Goal: Information Seeking & Learning: Learn about a topic

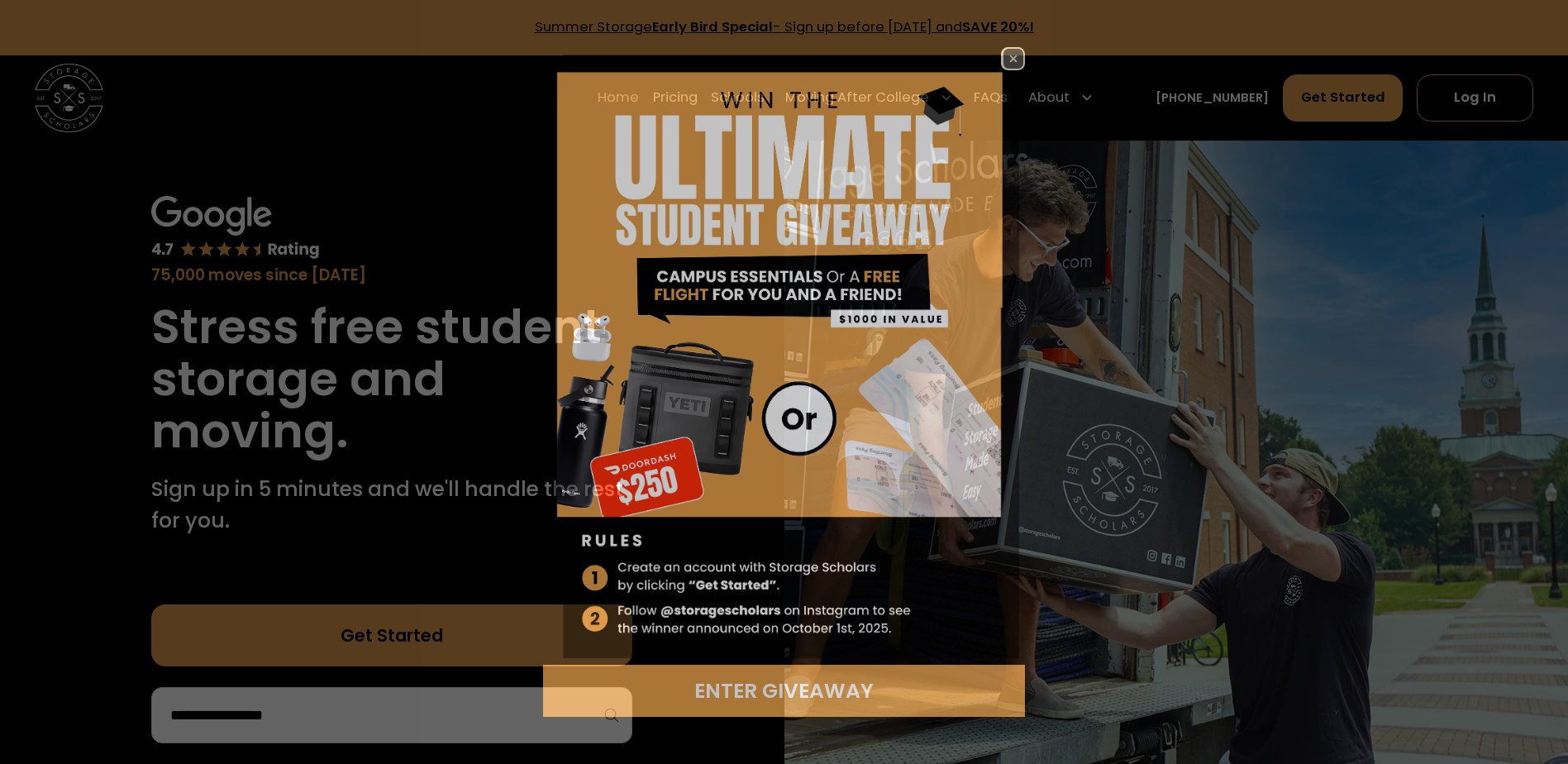
click at [760, 95] on div "Enter Giveaway" at bounding box center [784, 382] width 1568 height 764
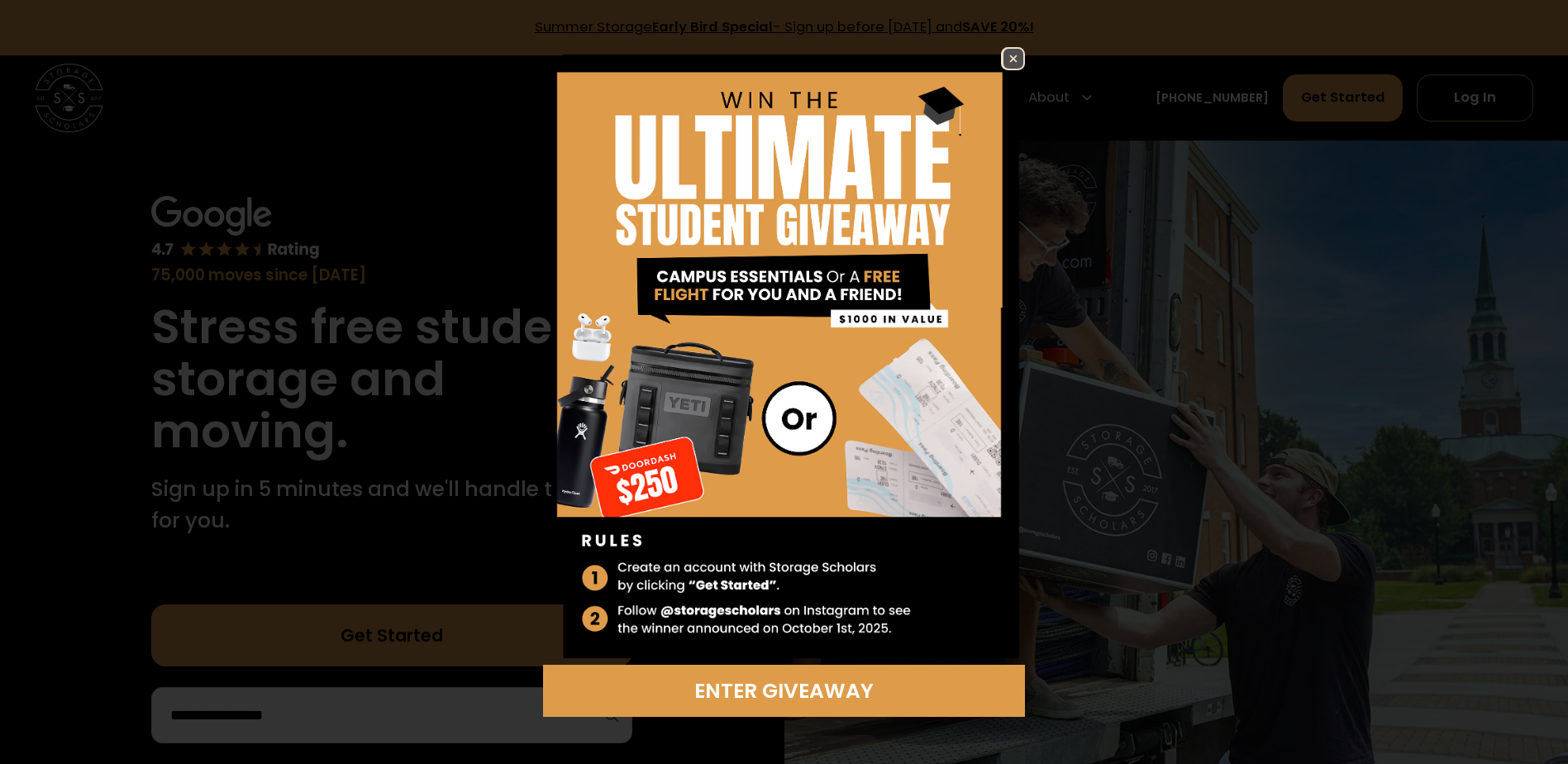
click at [1015, 57] on img at bounding box center [1012, 58] width 19 height 19
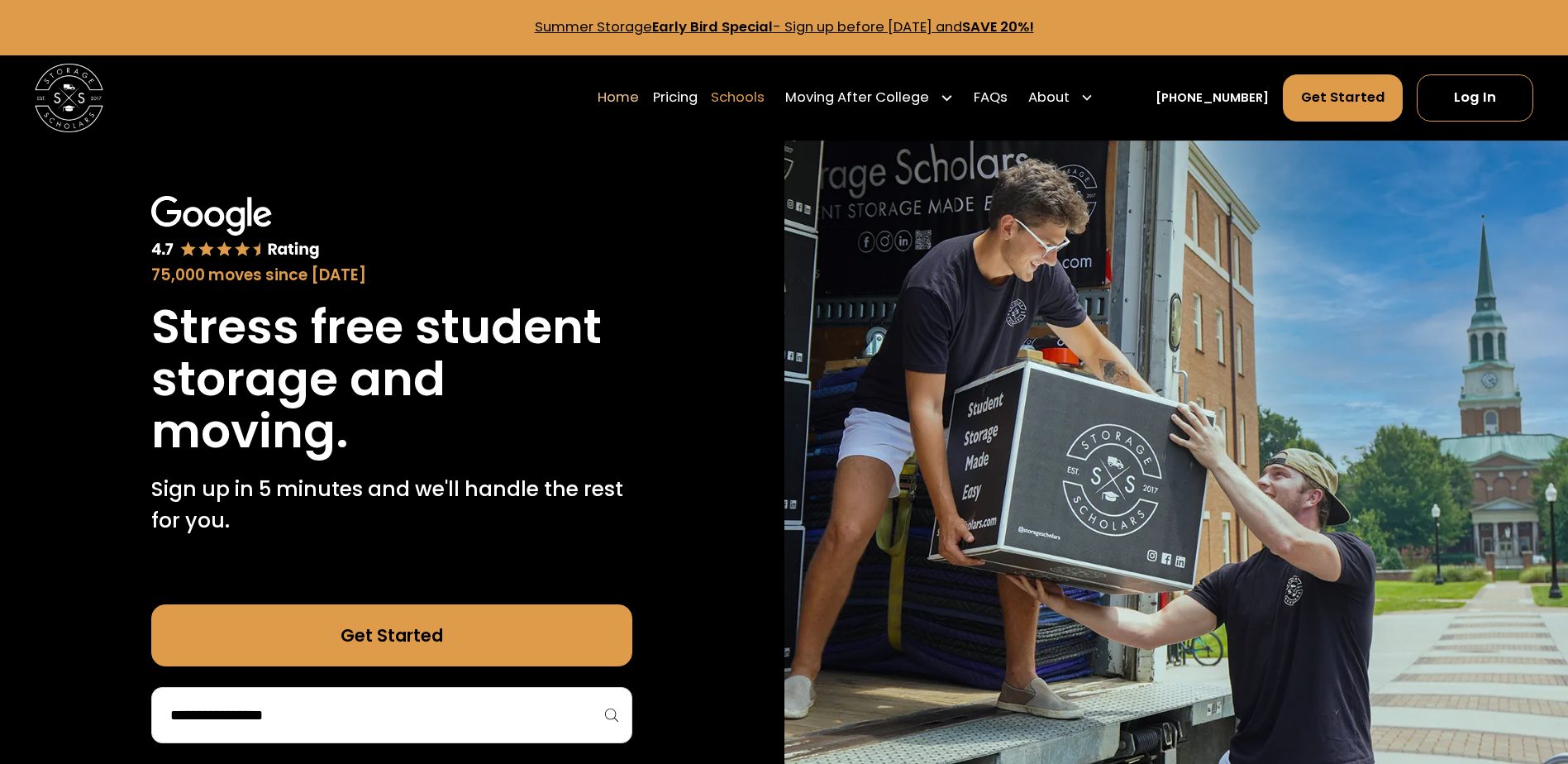
click at [755, 98] on link "Schools" at bounding box center [737, 97] width 54 height 48
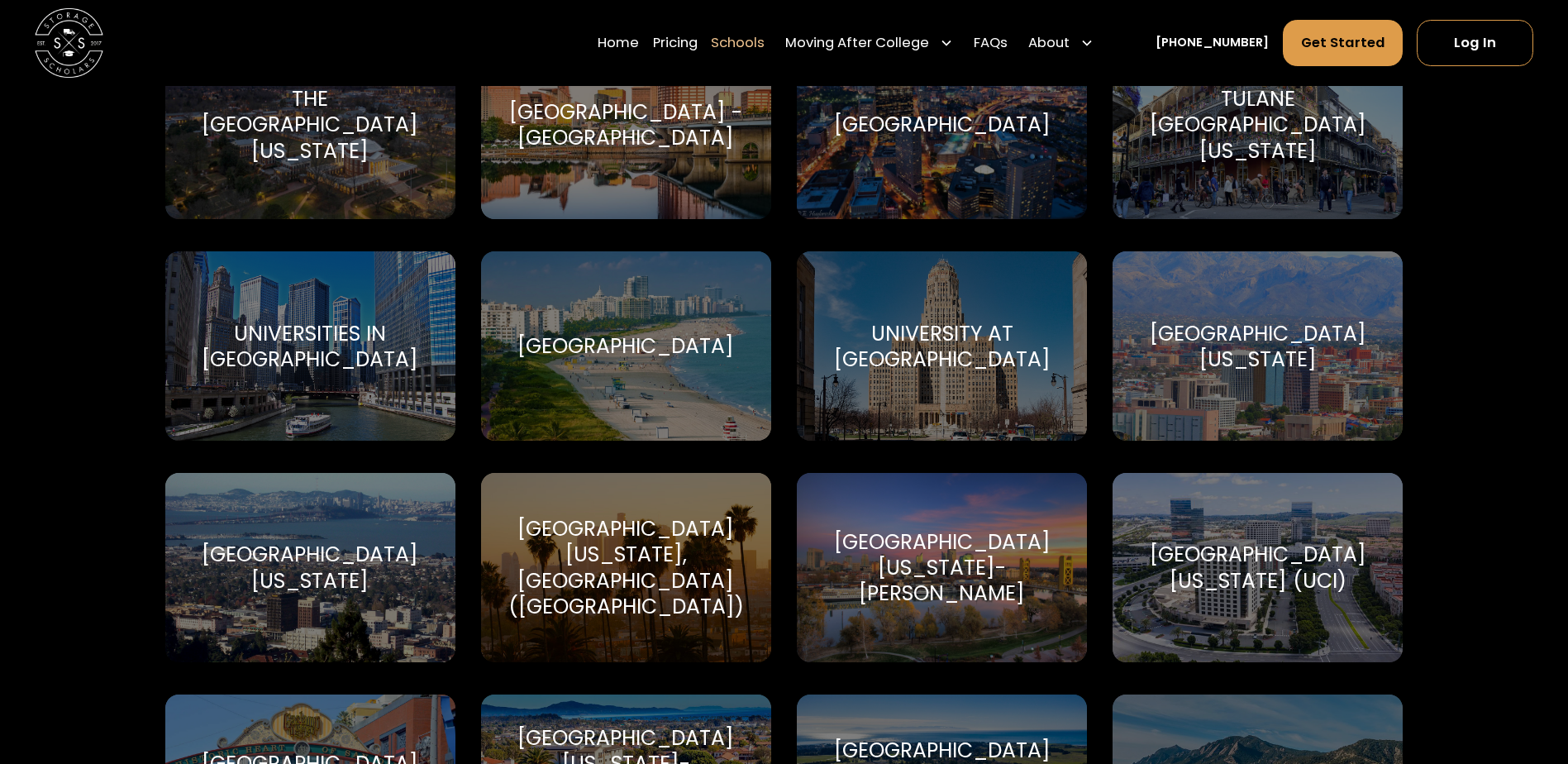
scroll to position [7690, 0]
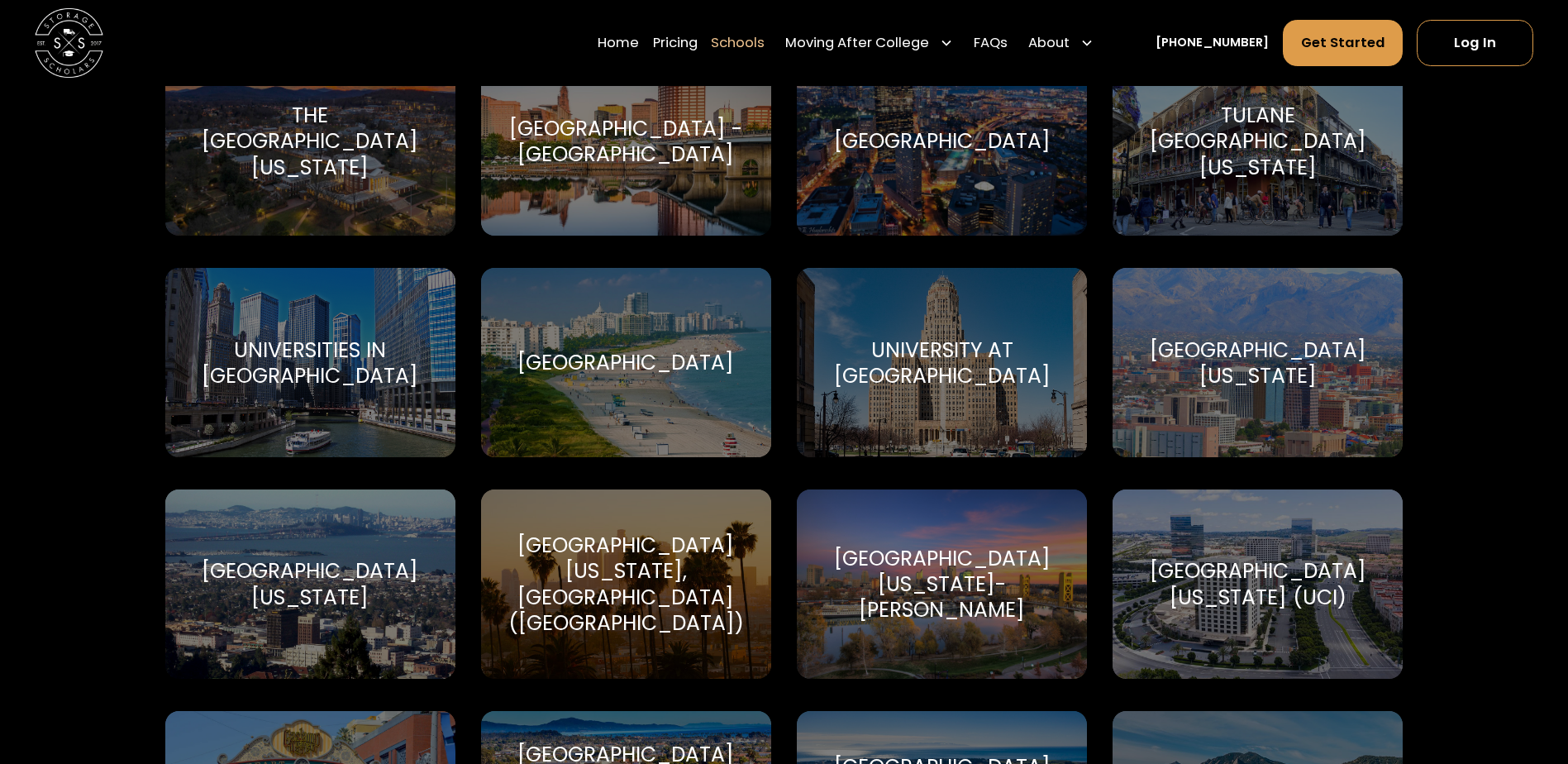
click at [881, 393] on div "University at Buffalo University at Buffalo" at bounding box center [941, 363] width 290 height 190
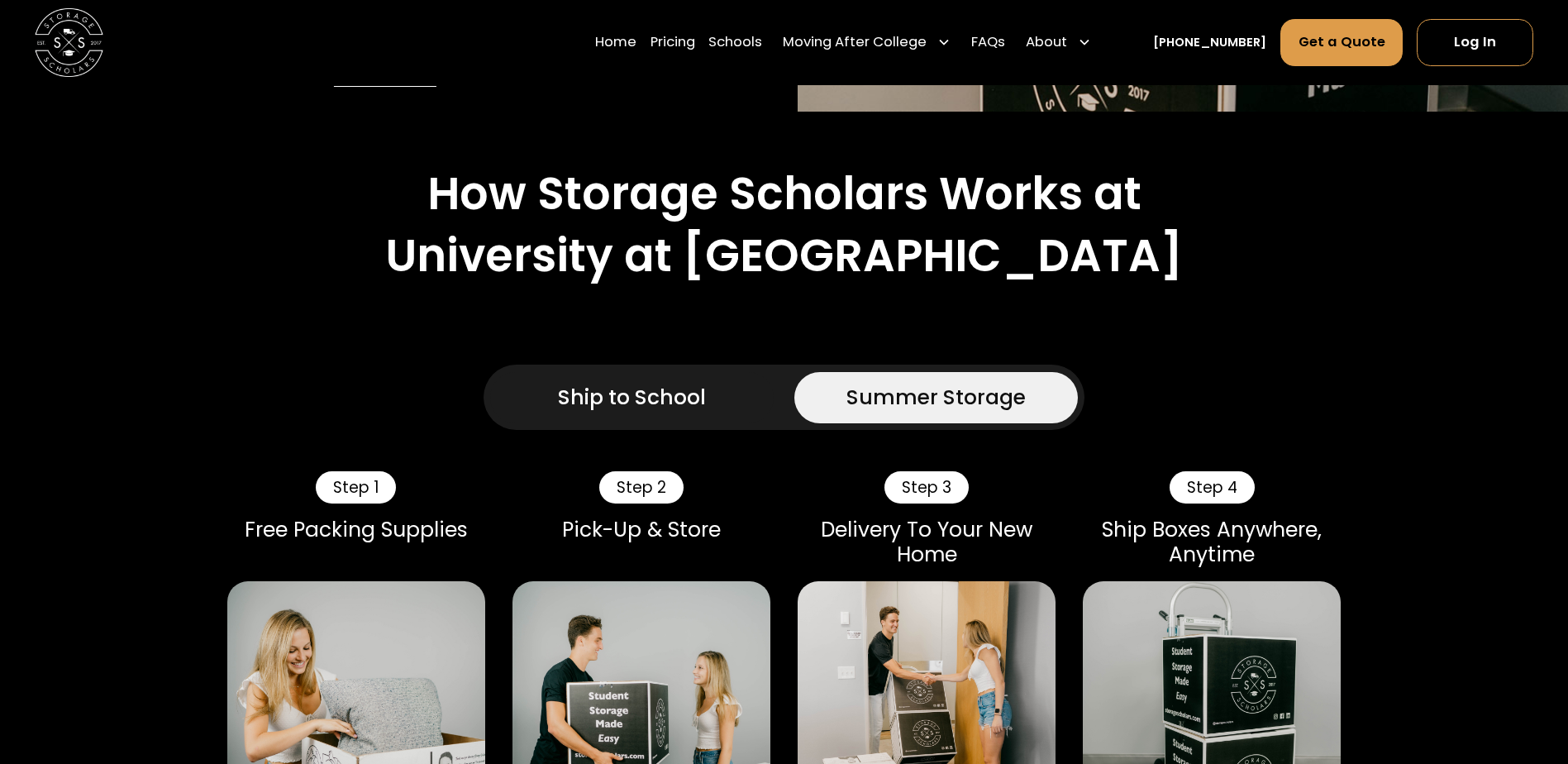
scroll to position [745, 0]
click at [605, 382] on div "Ship to School" at bounding box center [632, 398] width 148 height 30
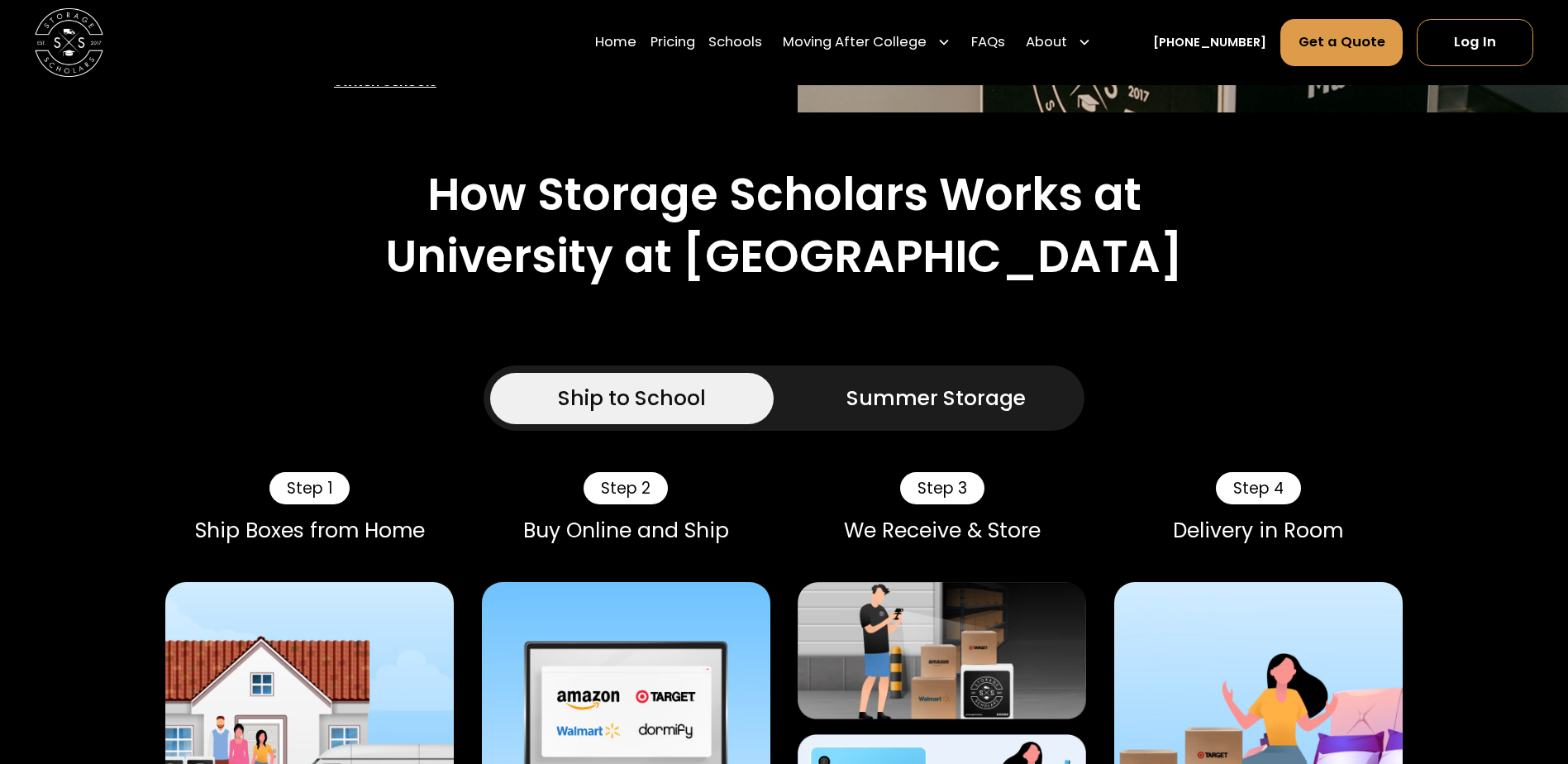
click at [973, 382] on div "Summer Storage" at bounding box center [936, 398] width 179 height 30
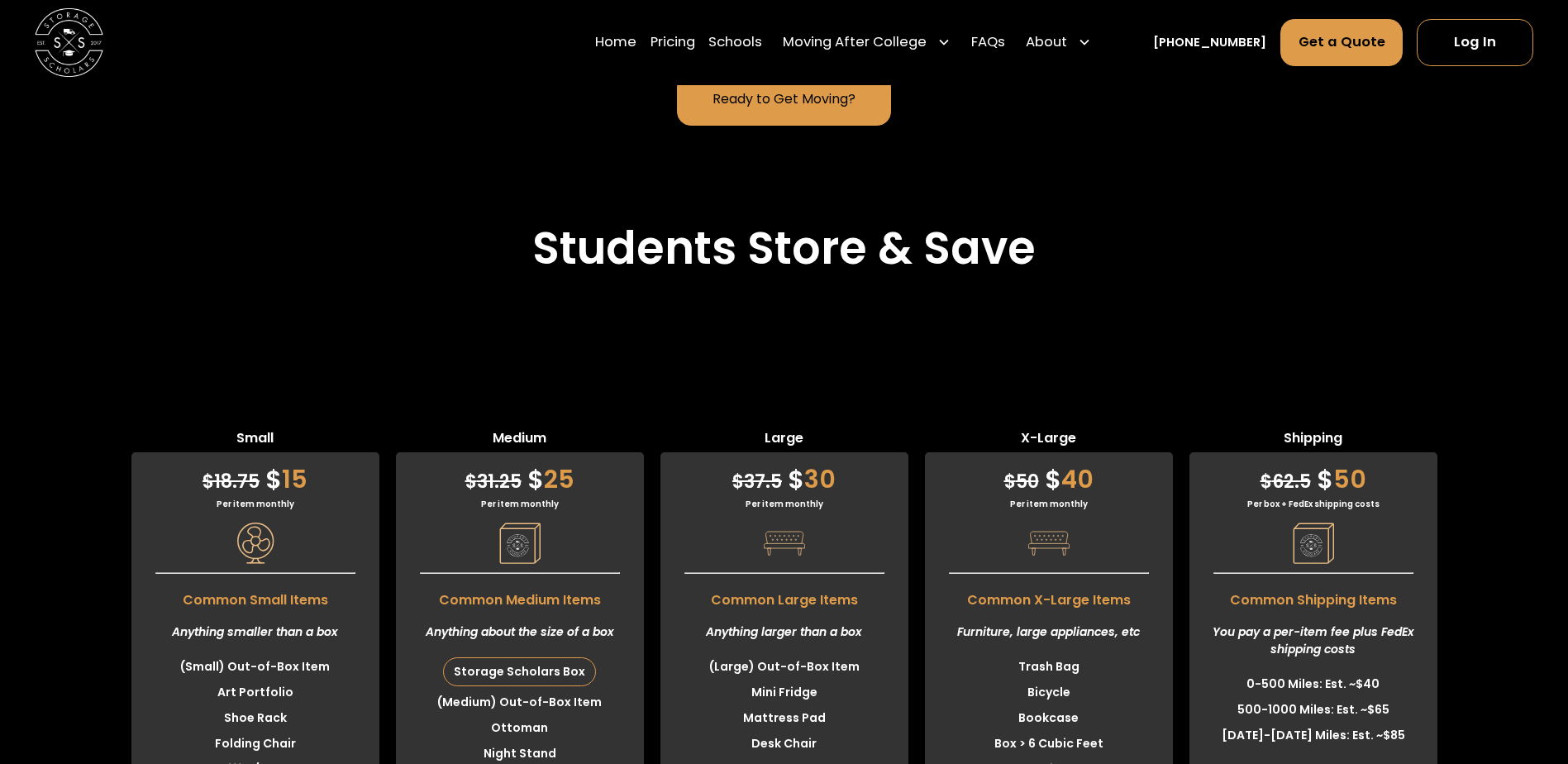
scroll to position [4796, 0]
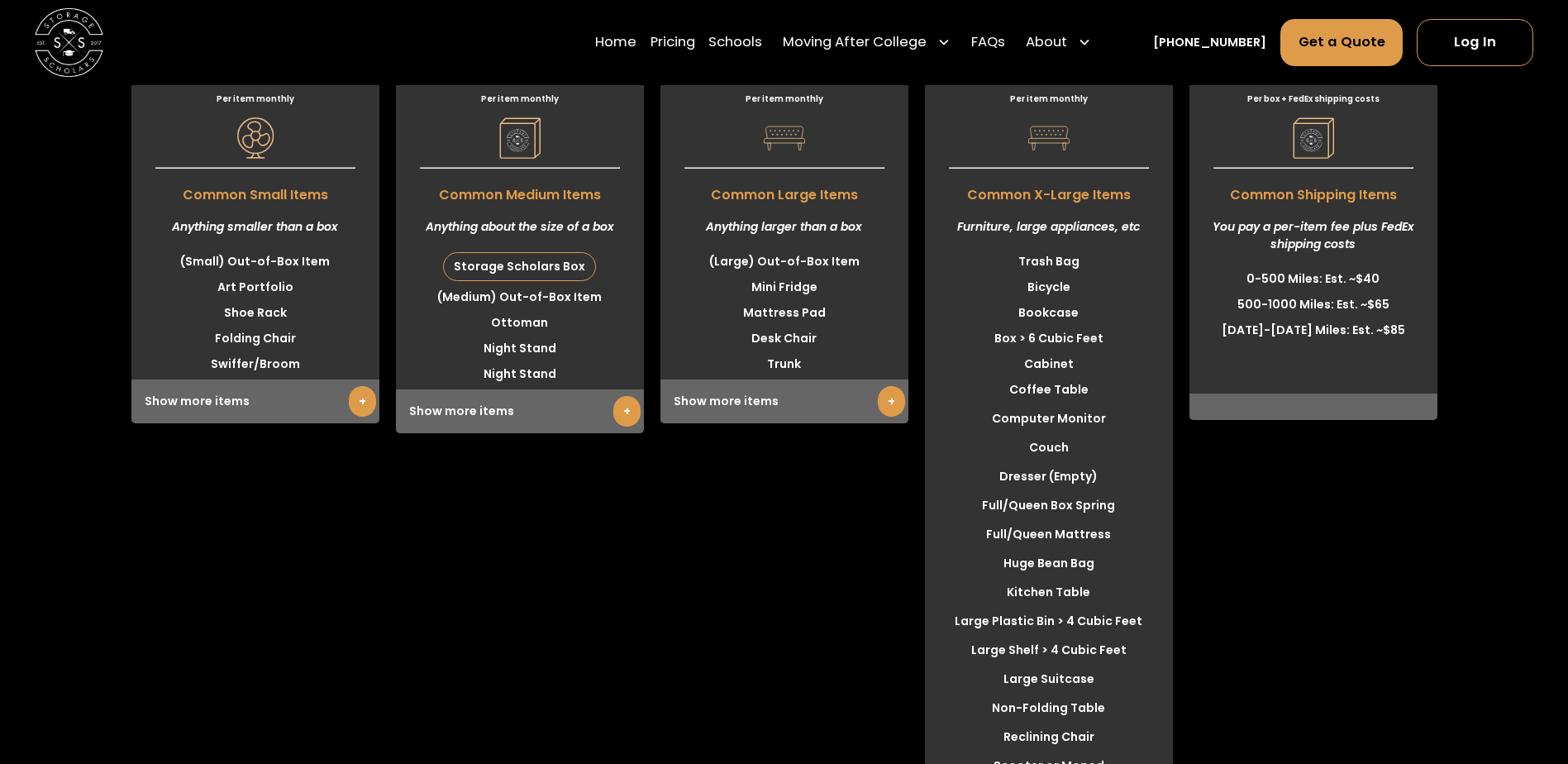
scroll to position [4961, 0]
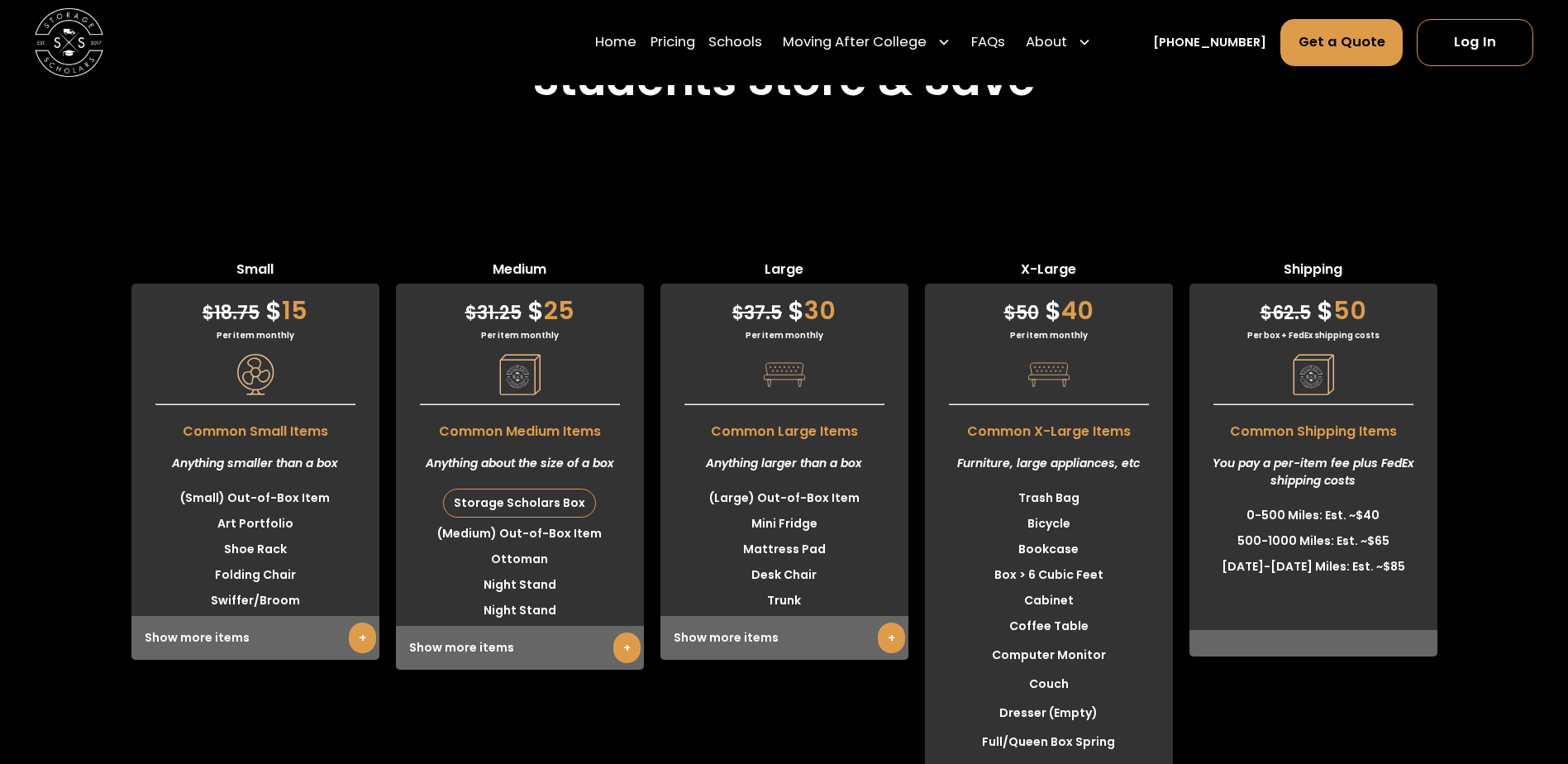
click at [891, 623] on link "+" at bounding box center [891, 638] width 27 height 30
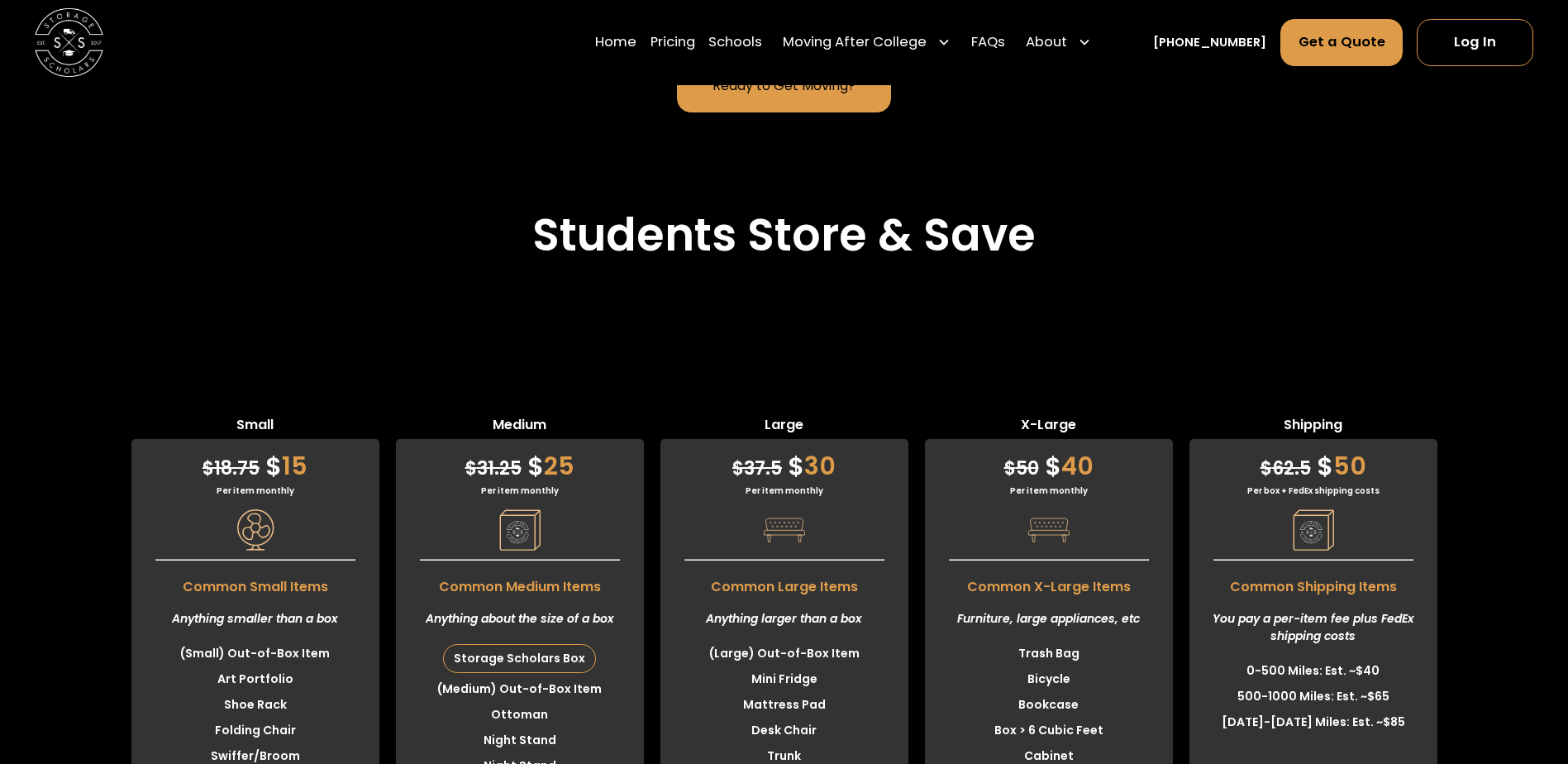
scroll to position [4796, 0]
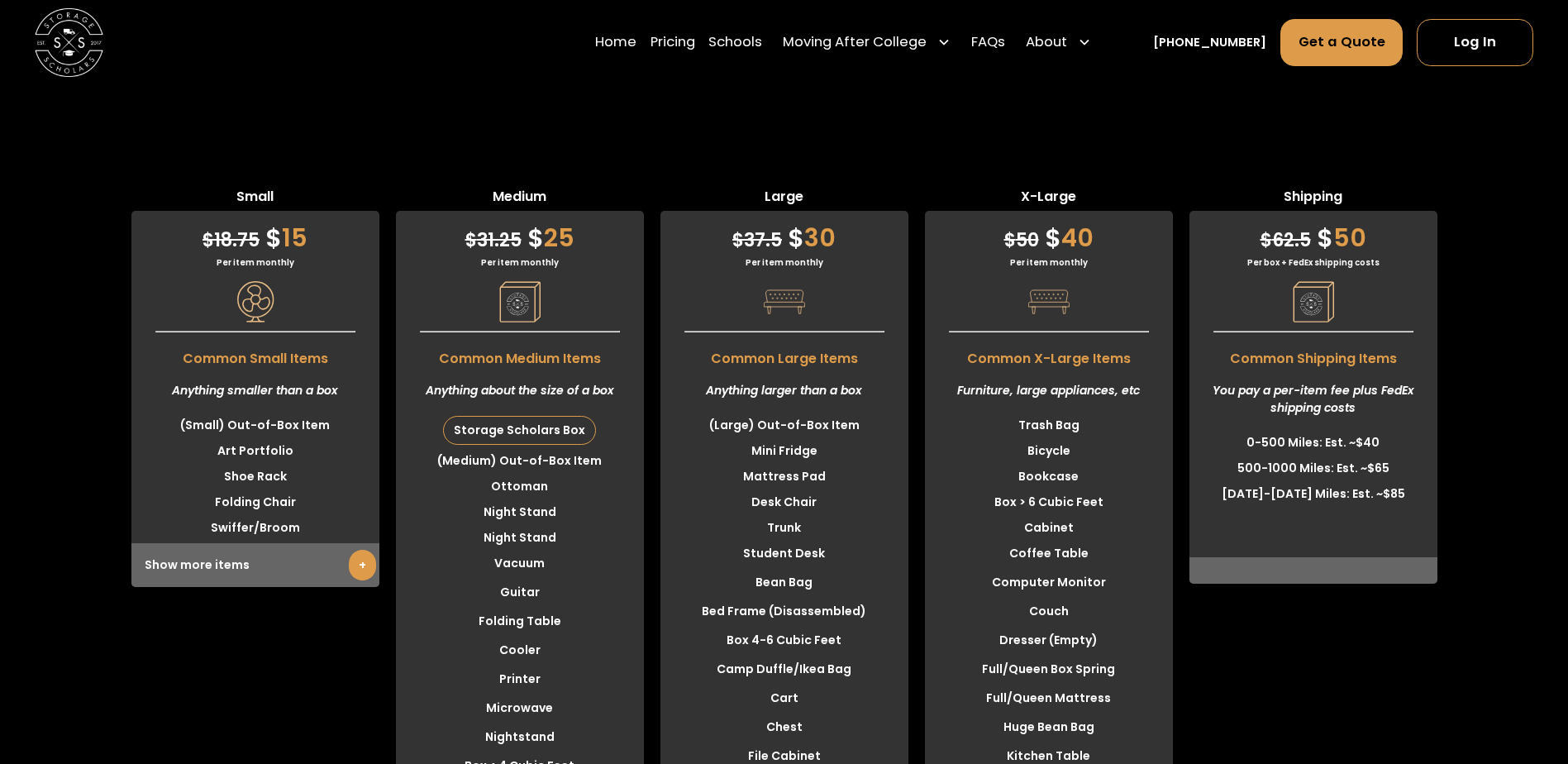
scroll to position [5043, 0]
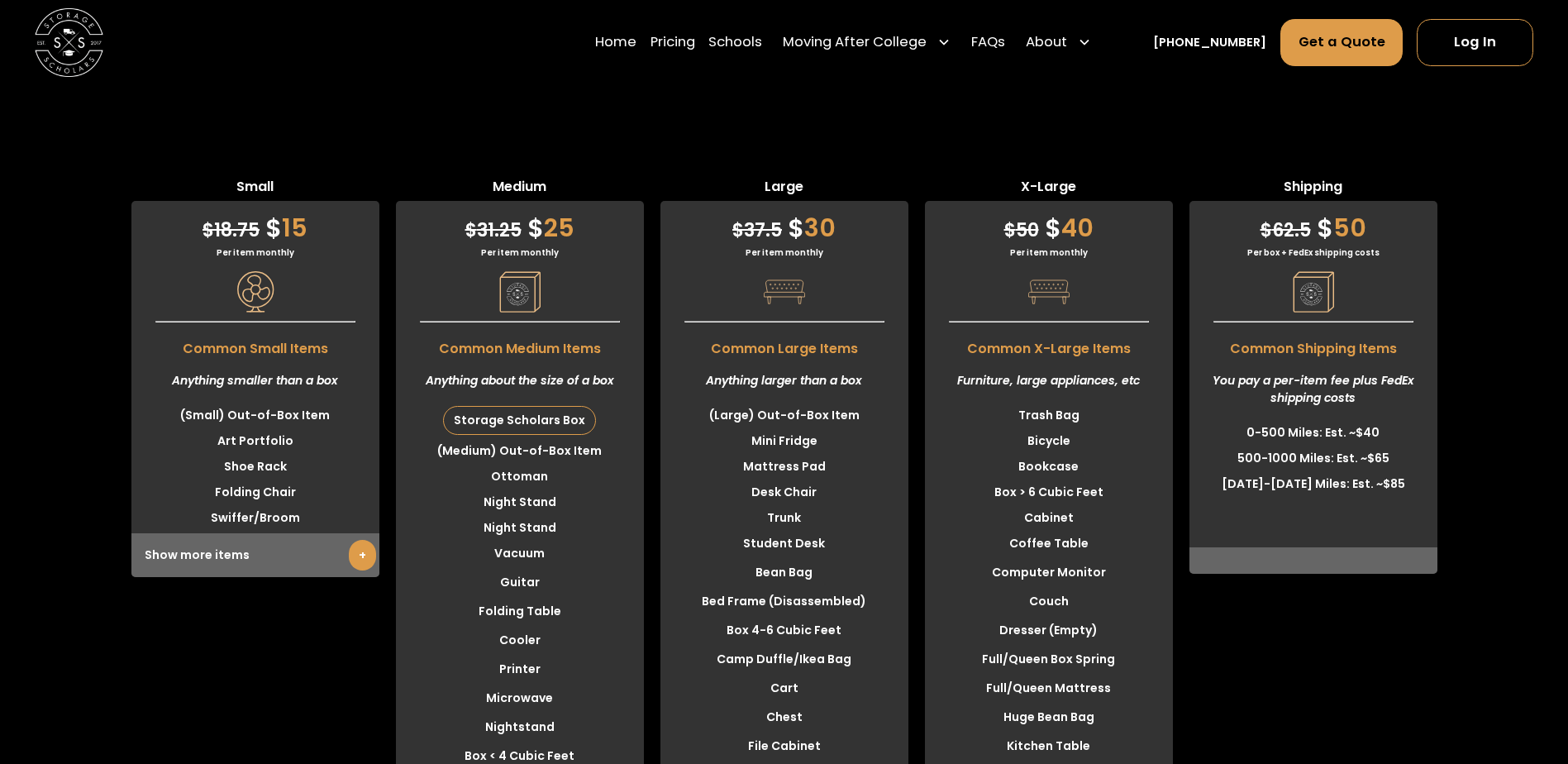
click at [362, 540] on link "+" at bounding box center [362, 555] width 27 height 30
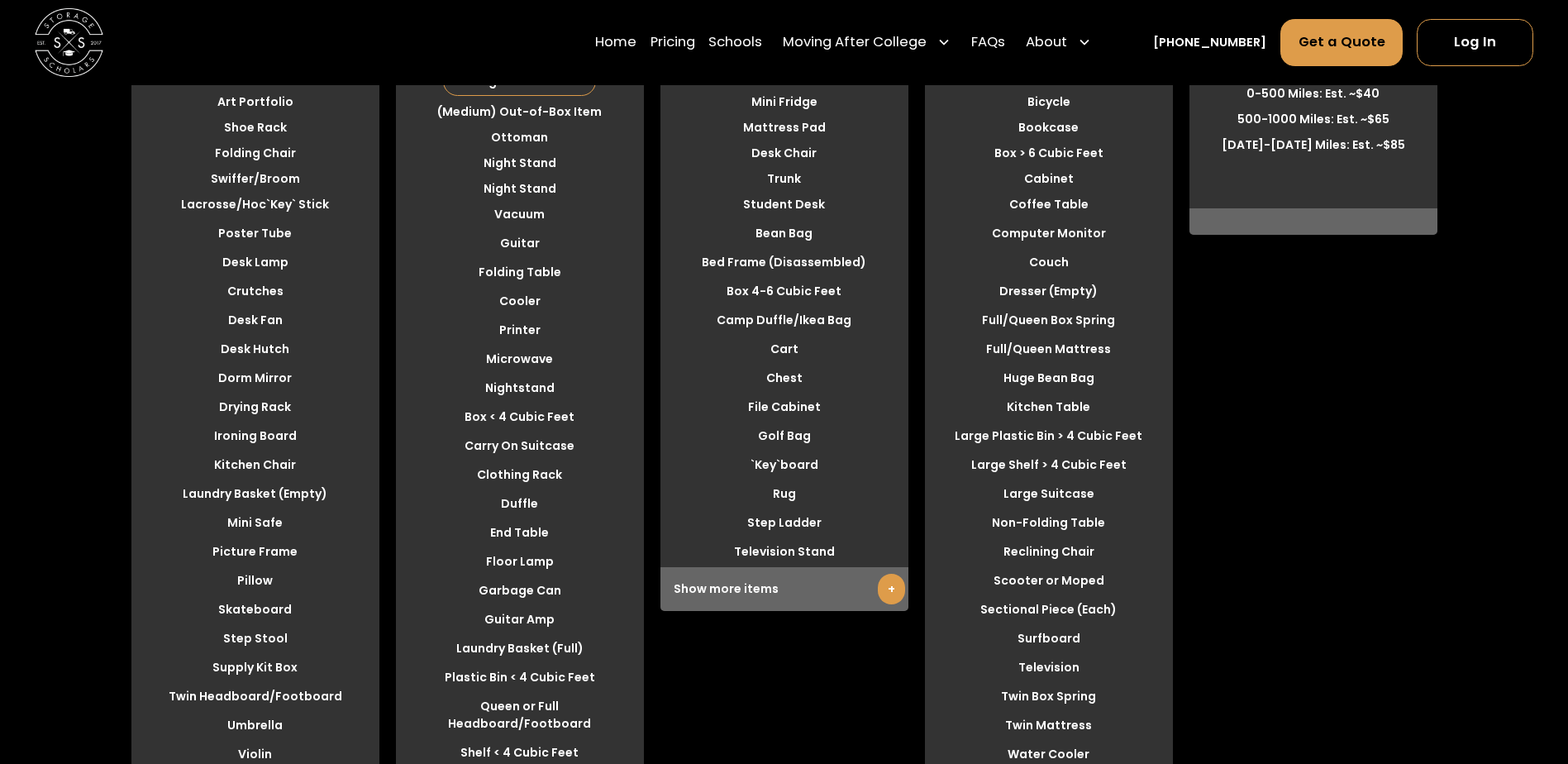
scroll to position [5374, 0]
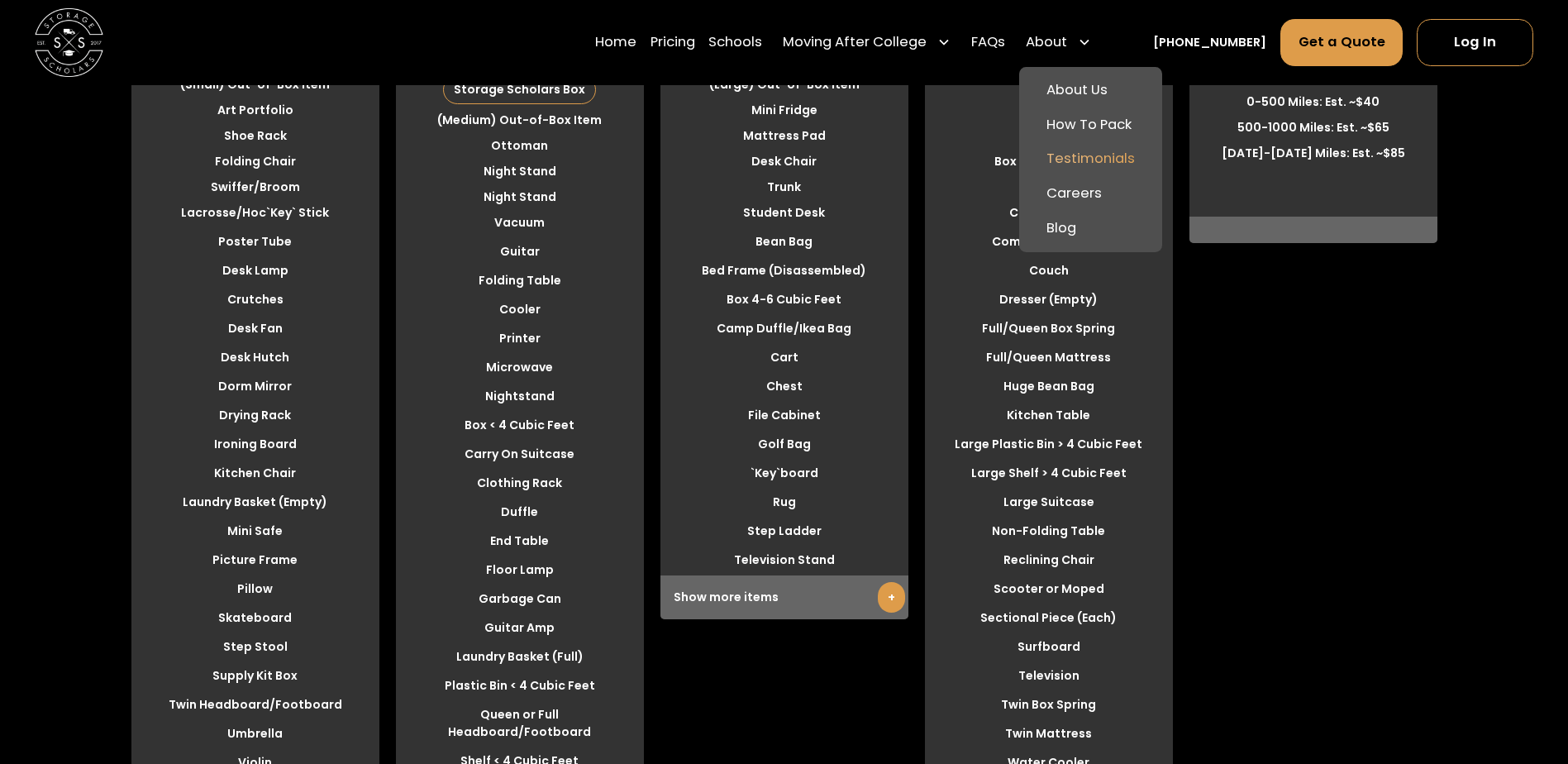
click at [1116, 162] on link "Testimonials" at bounding box center [1090, 160] width 129 height 35
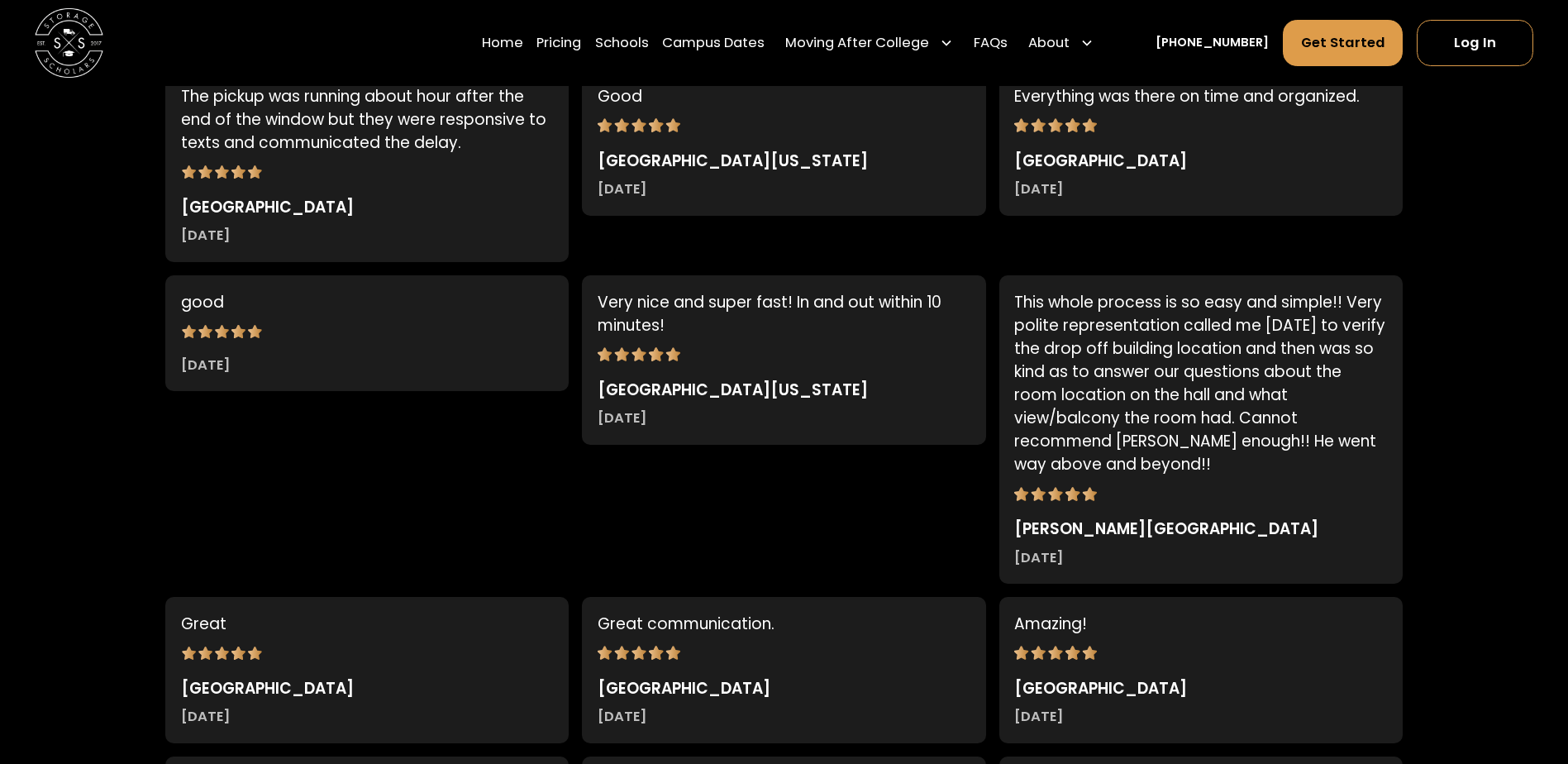
scroll to position [2976, 0]
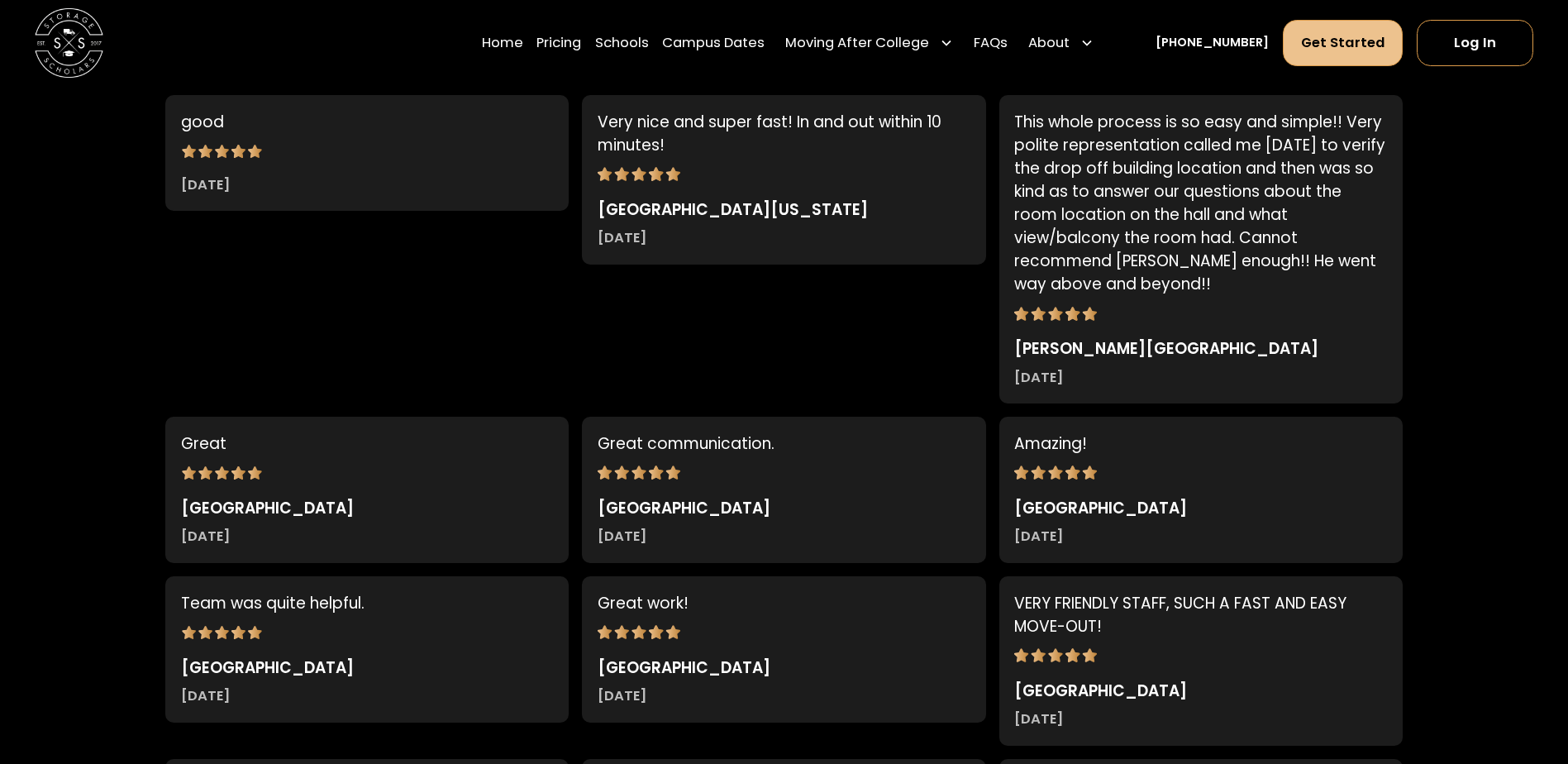
click at [1343, 34] on link "Get Started" at bounding box center [1343, 42] width 121 height 47
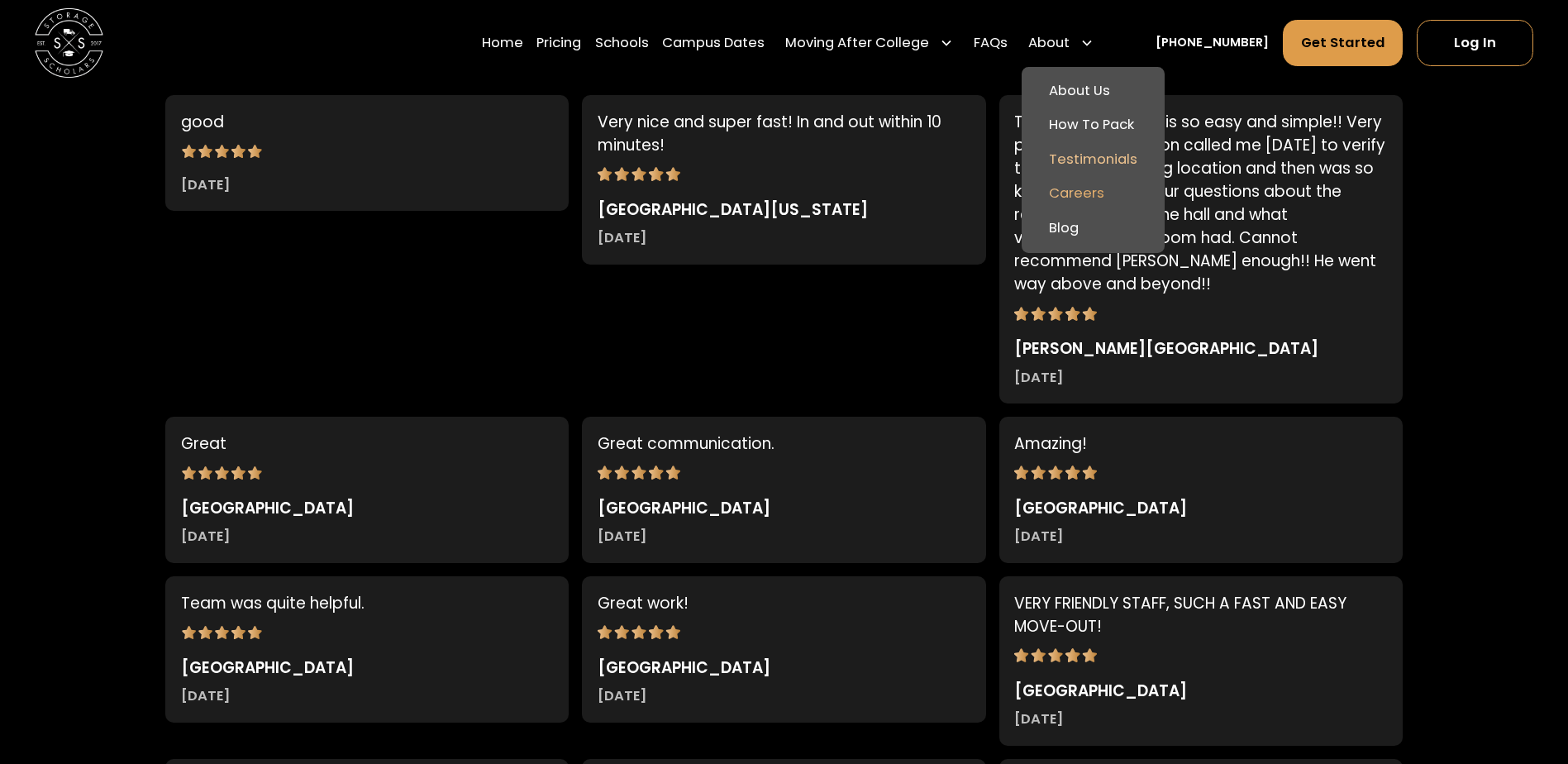
click at [1108, 189] on link "Careers" at bounding box center [1093, 194] width 129 height 35
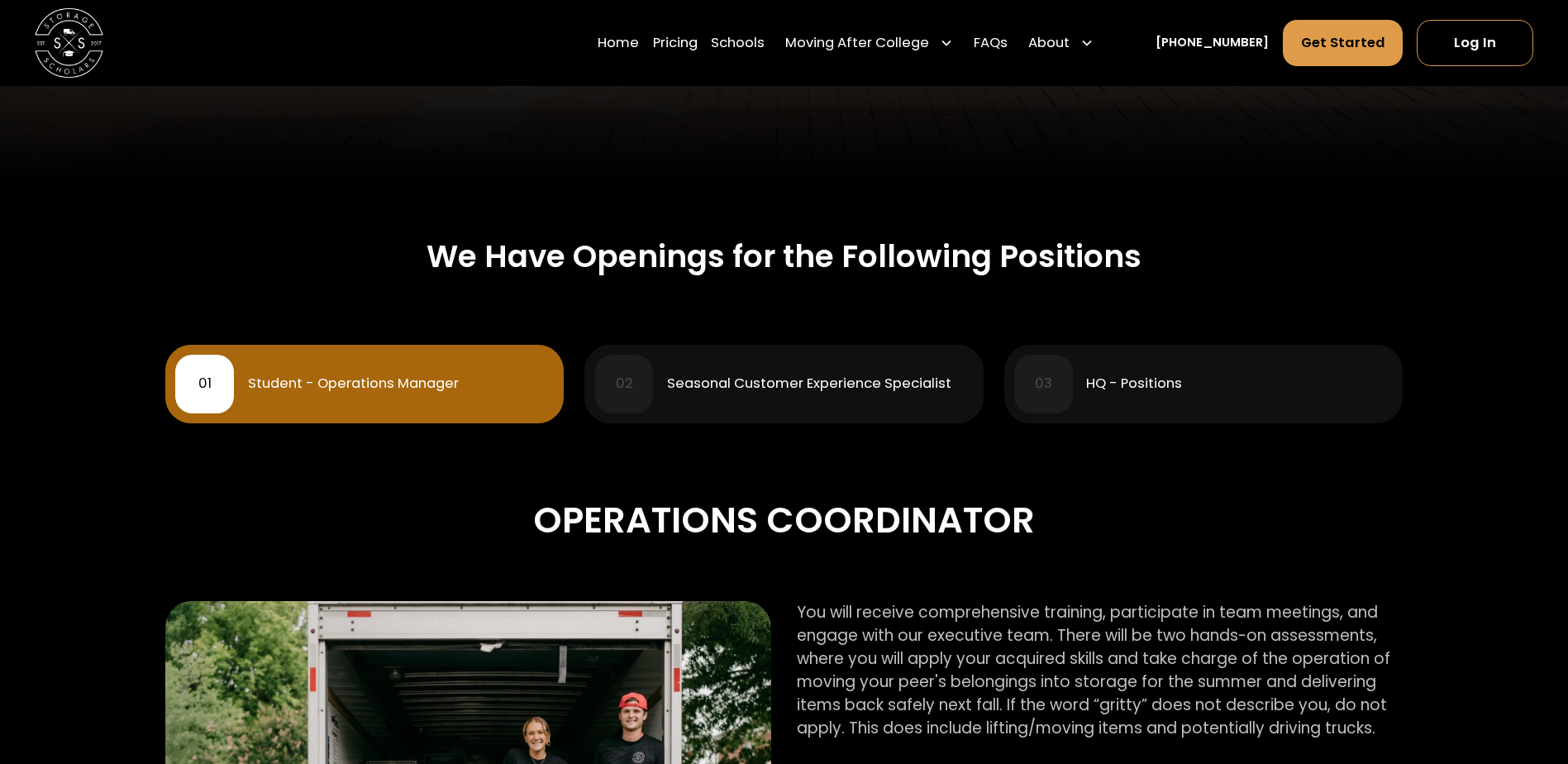
scroll to position [662, 0]
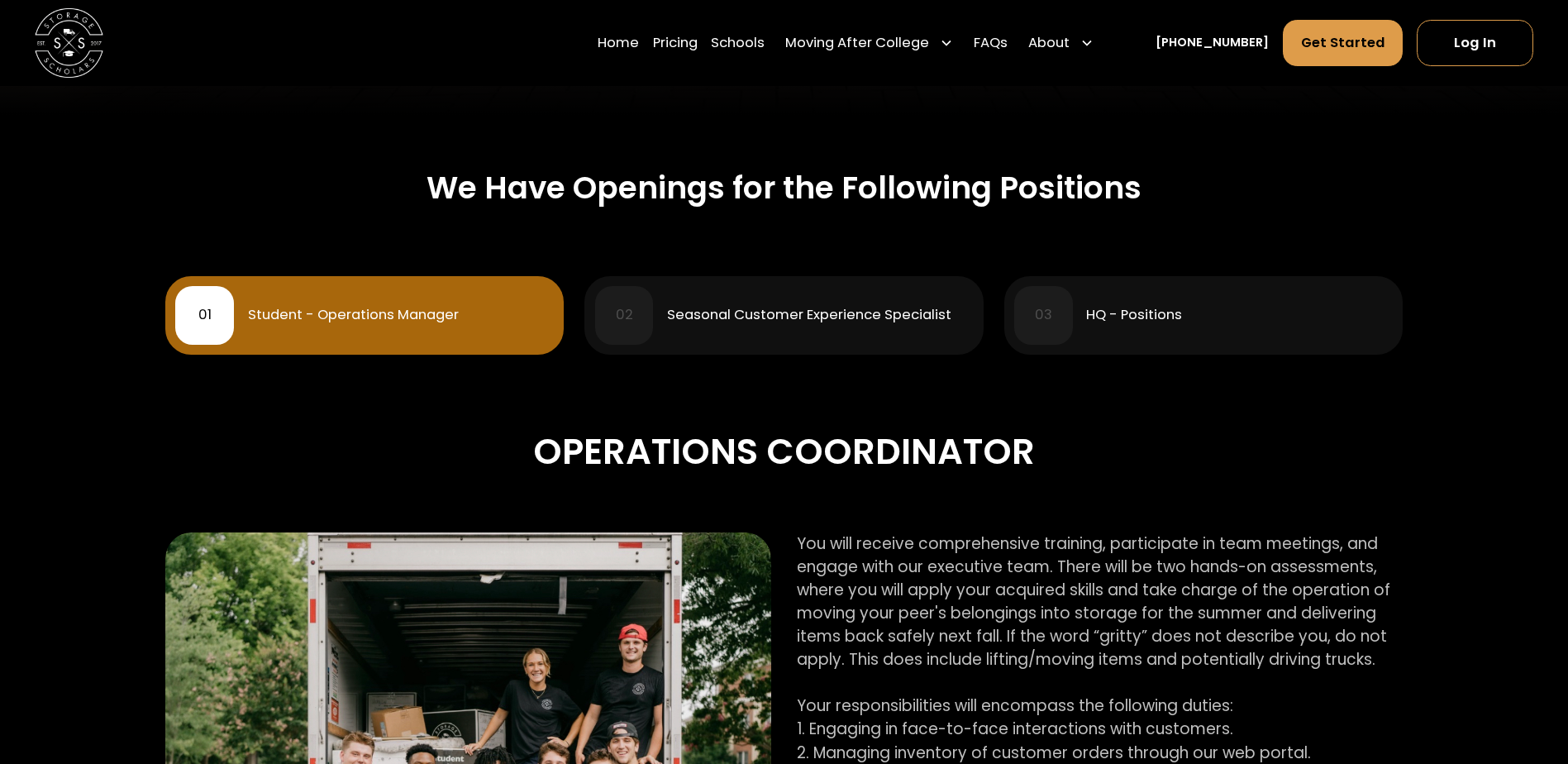
click at [1101, 316] on div "HQ - Positions" at bounding box center [1133, 316] width 96 height 14
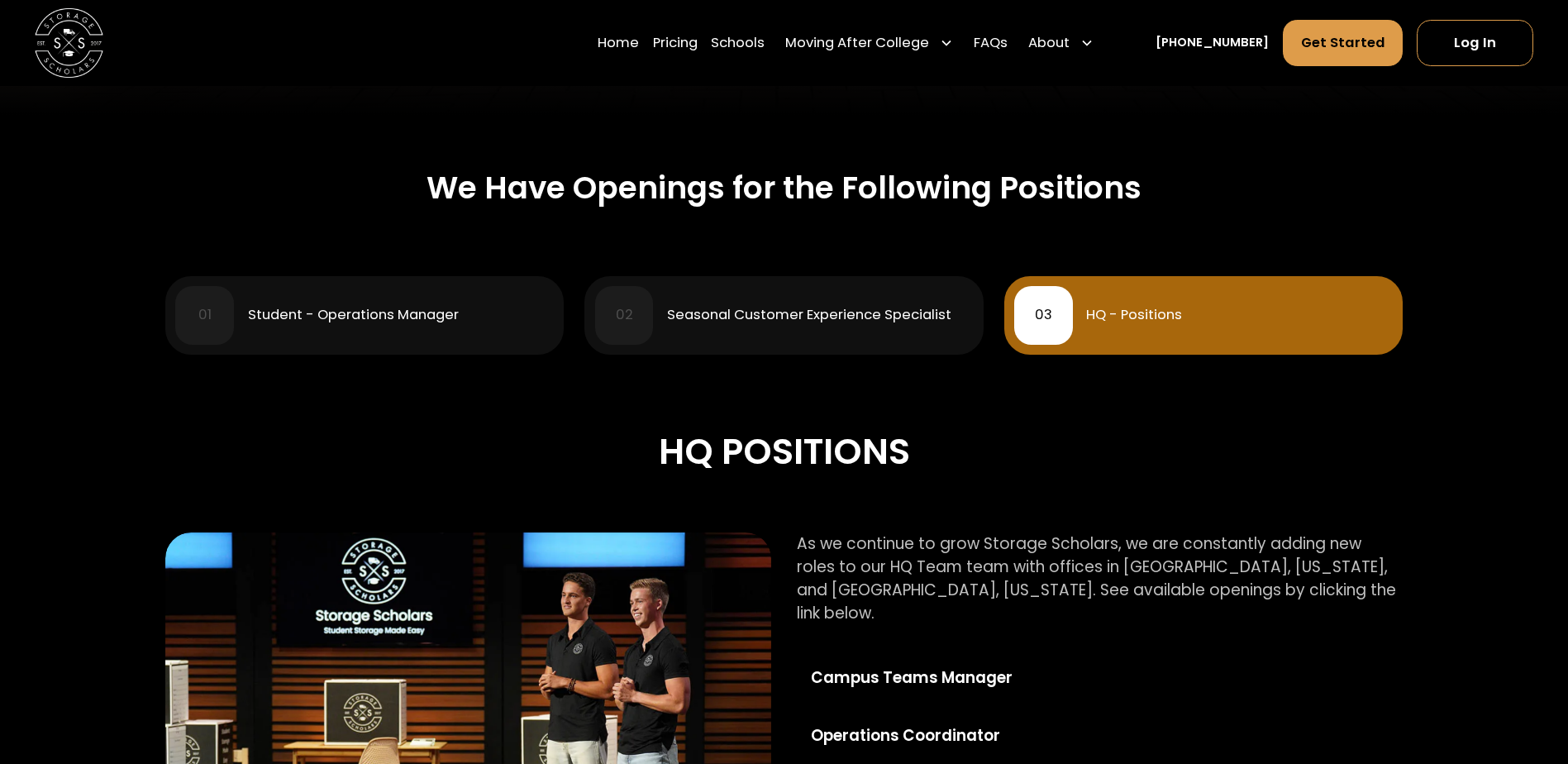
click at [807, 318] on div "Seasonal Customer Experience Specialist" at bounding box center [809, 316] width 284 height 14
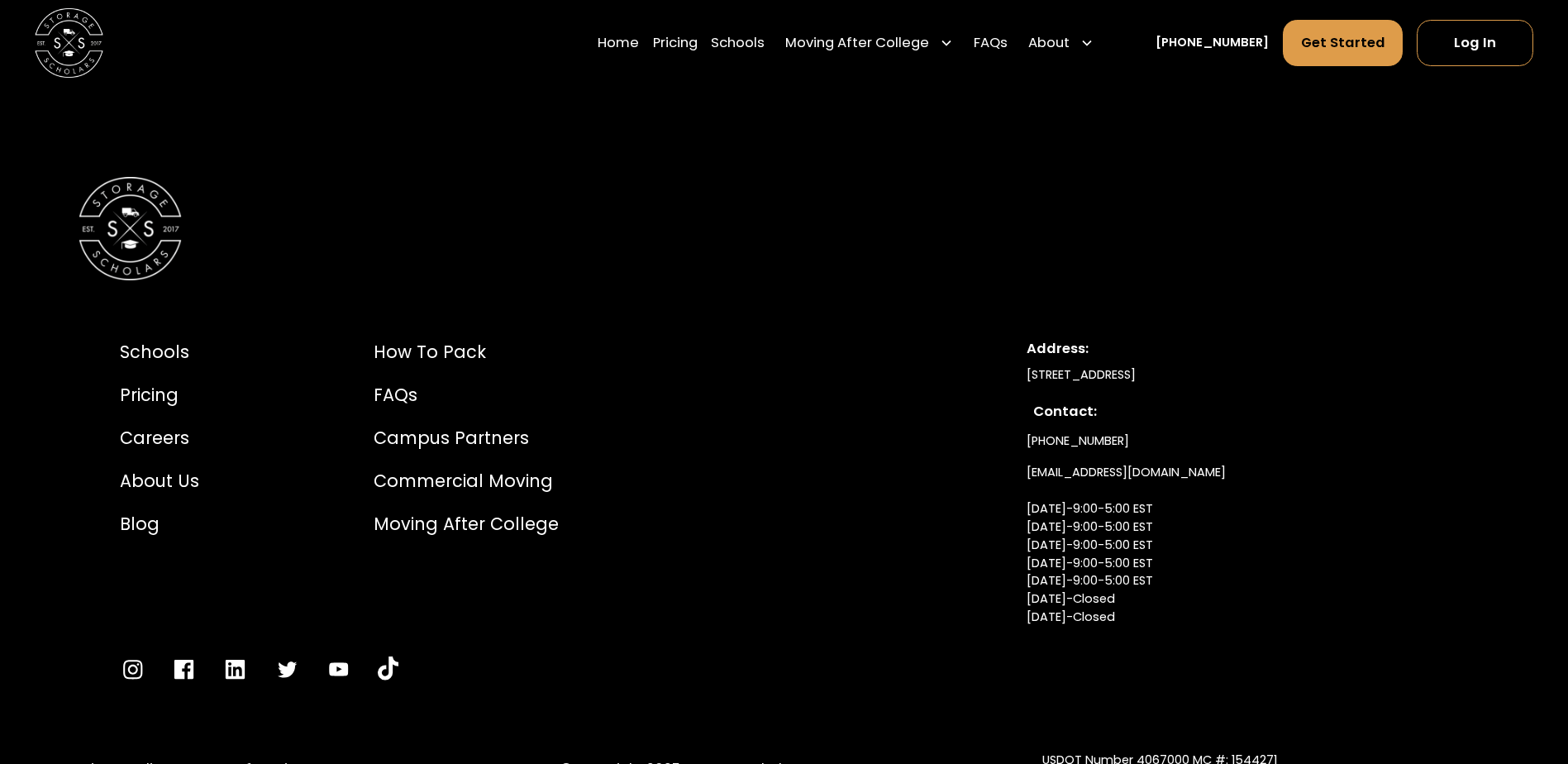
scroll to position [3703, 0]
